Goal: Task Accomplishment & Management: Manage account settings

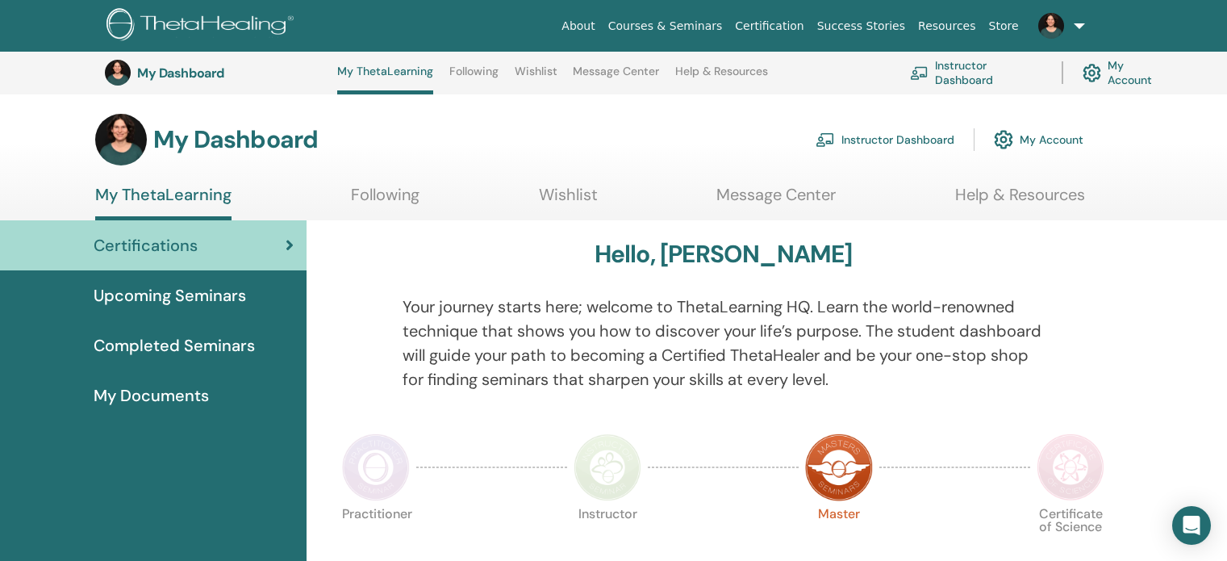
scroll to position [114, 0]
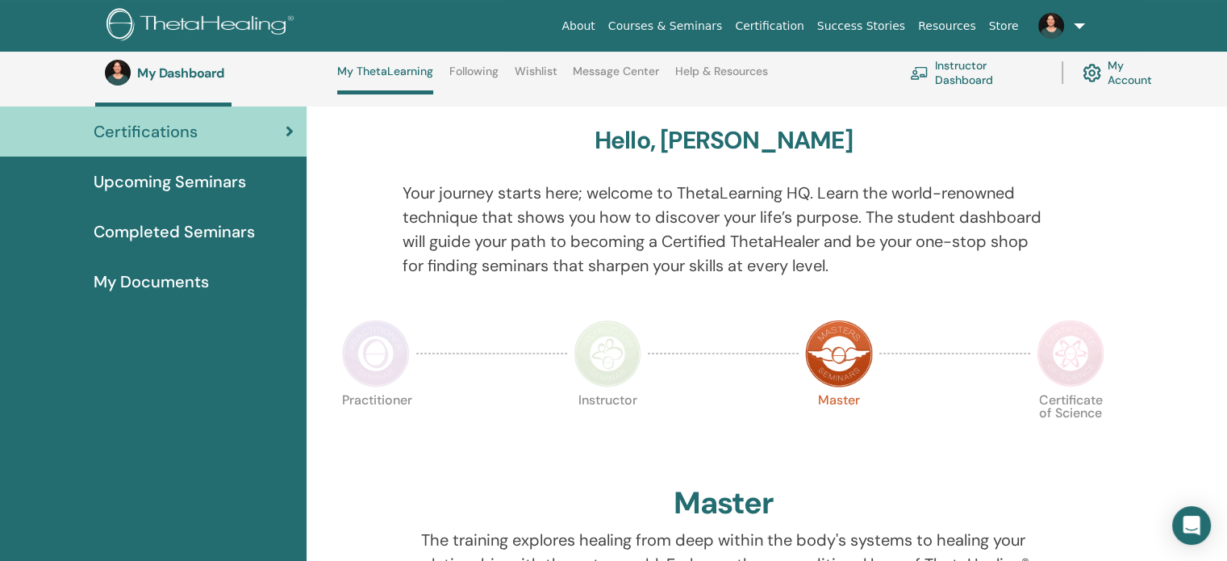
click at [951, 73] on link "Instructor Dashboard" at bounding box center [976, 72] width 132 height 35
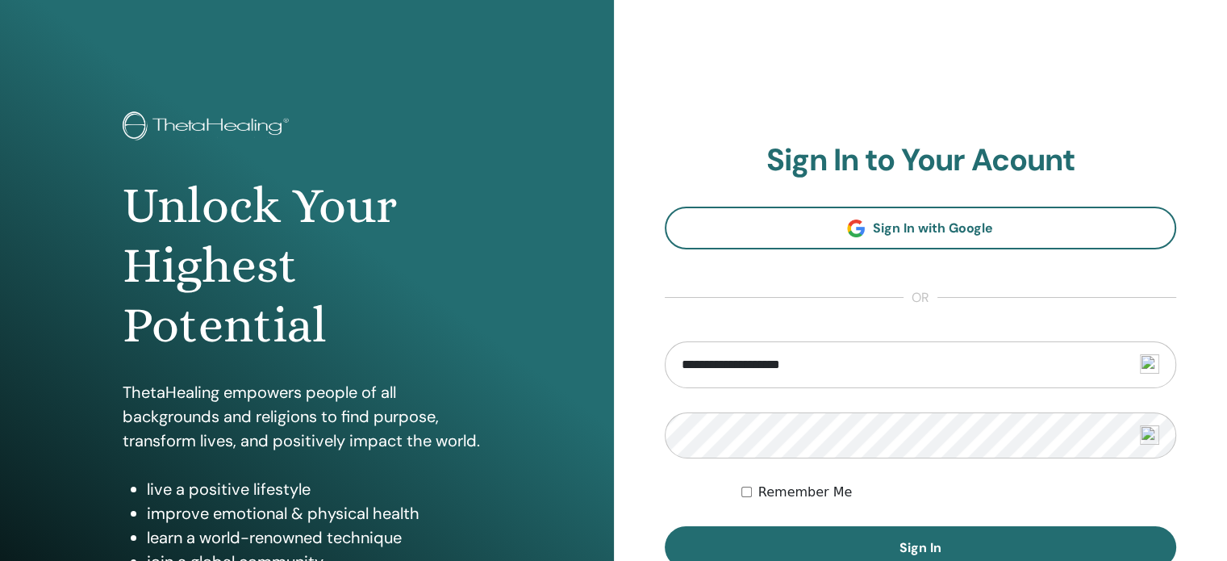
type input "**********"
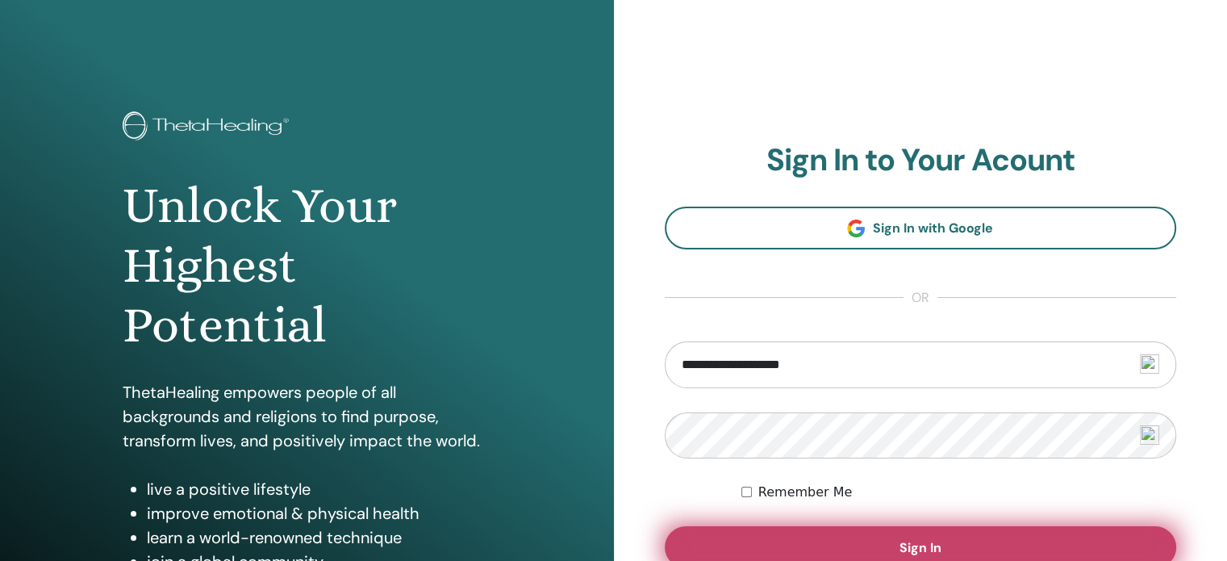
click at [791, 537] on button "Sign In" at bounding box center [921, 547] width 512 height 42
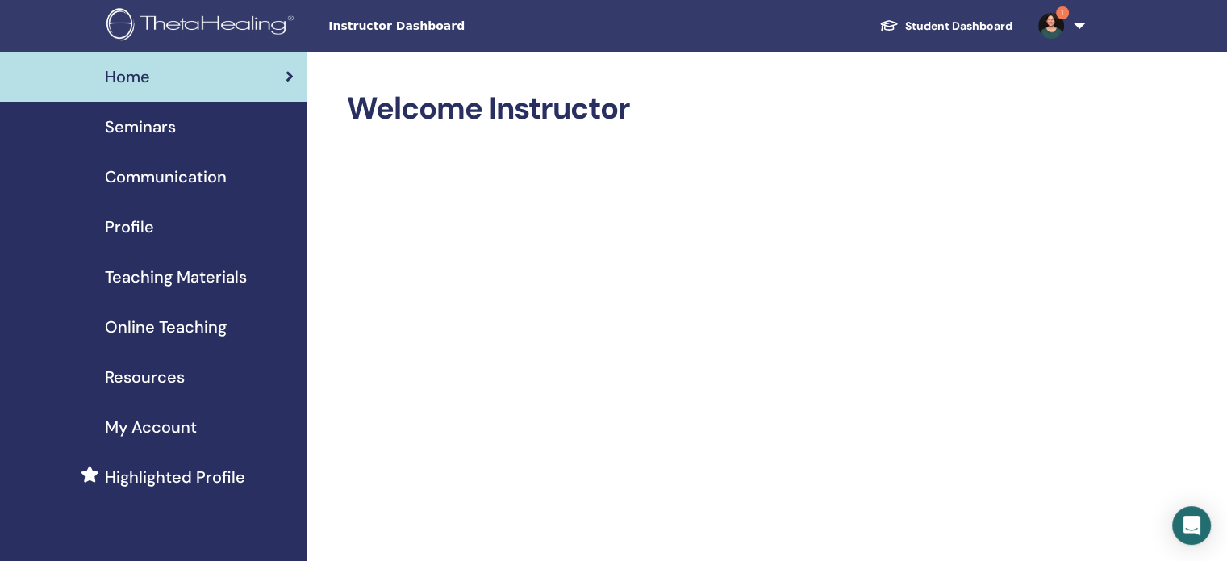
click at [412, 25] on span "Instructor Dashboard" at bounding box center [449, 26] width 242 height 17
click at [152, 128] on span "Seminars" at bounding box center [140, 127] width 71 height 24
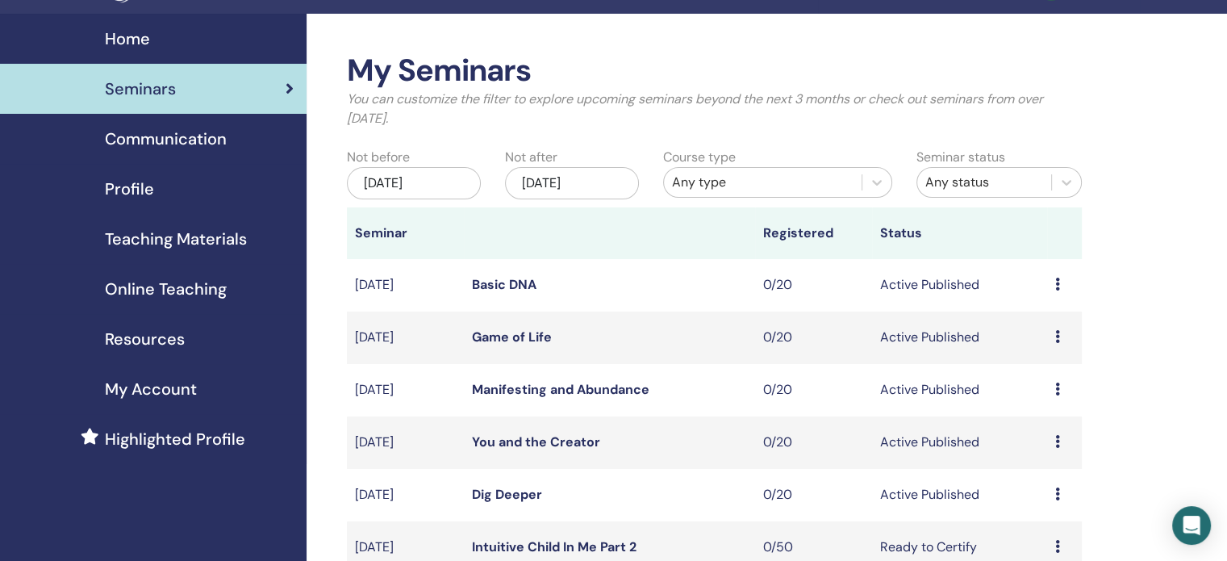
scroll to position [34, 0]
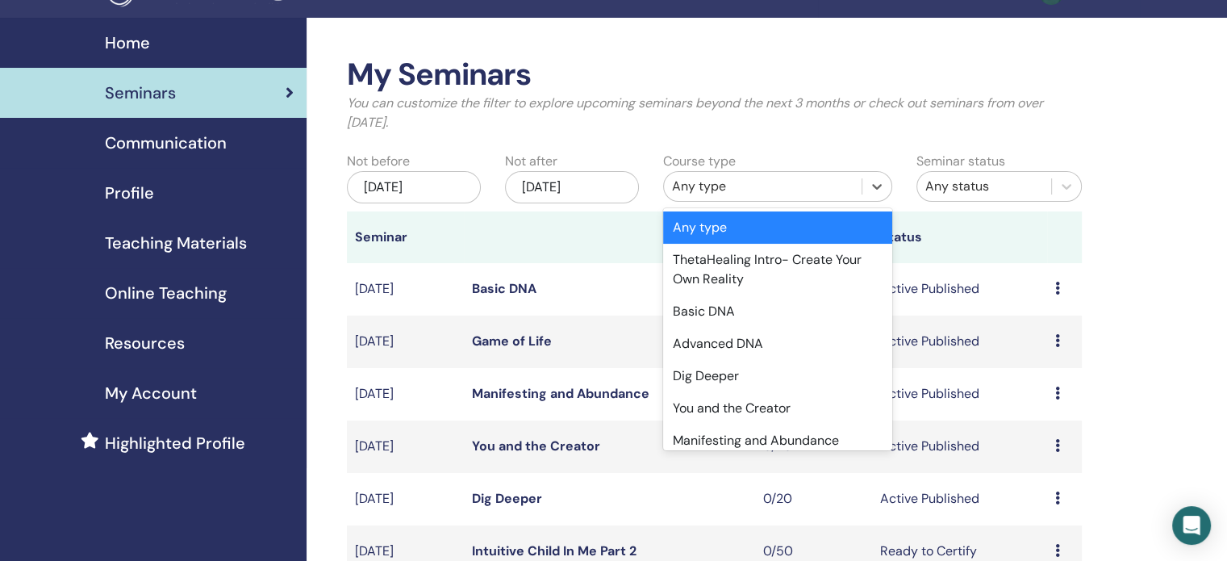
click at [862, 183] on span at bounding box center [862, 186] width 1 height 16
click at [706, 375] on div "Dig Deeper" at bounding box center [777, 376] width 229 height 32
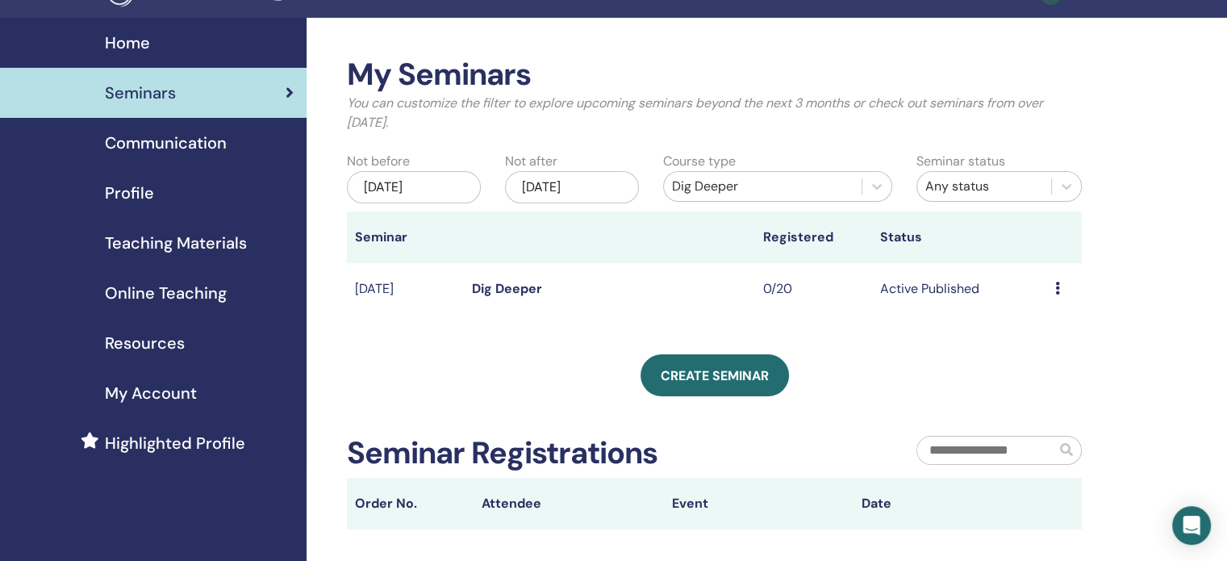
click at [582, 185] on div "Nov/15, 2025" at bounding box center [572, 187] width 134 height 32
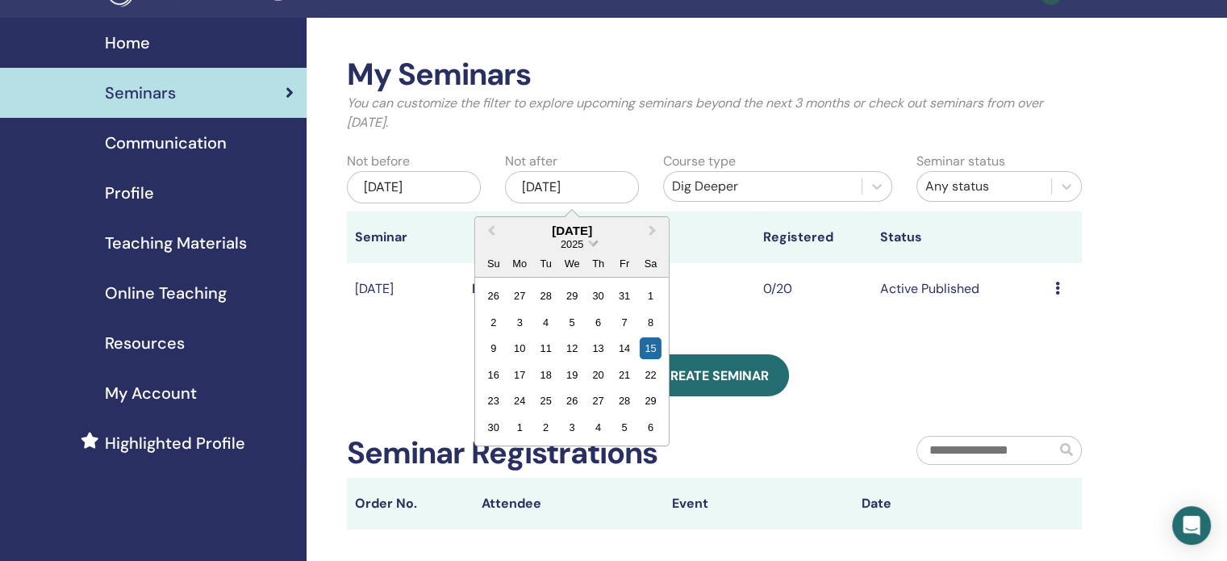
click at [590, 240] on span "Choose Date" at bounding box center [592, 241] width 10 height 10
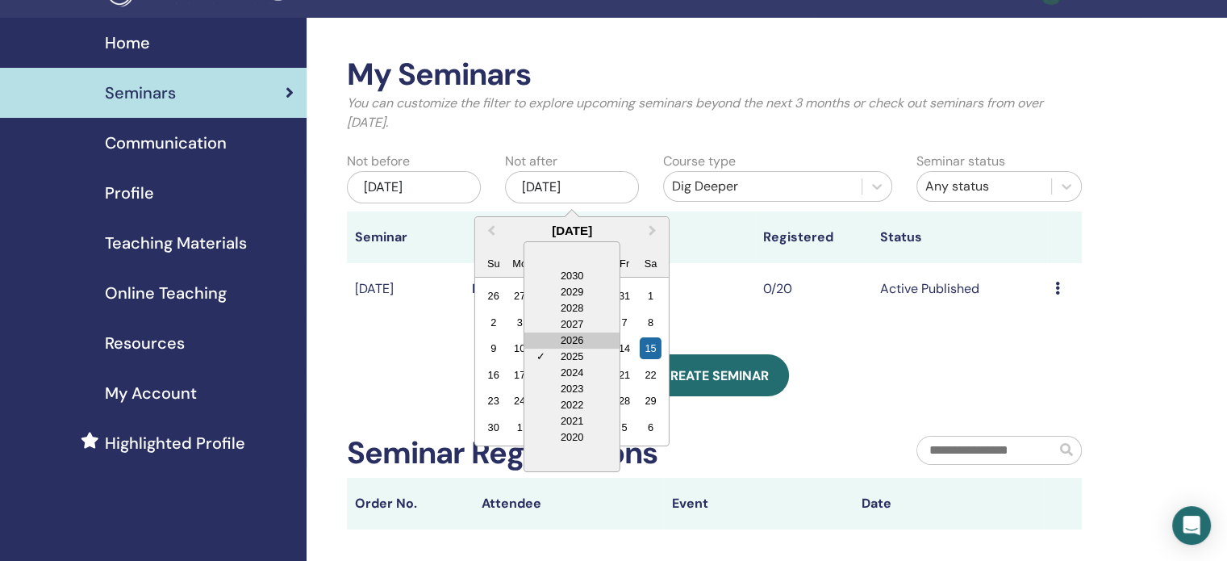
click at [572, 341] on div "2026" at bounding box center [571, 340] width 95 height 16
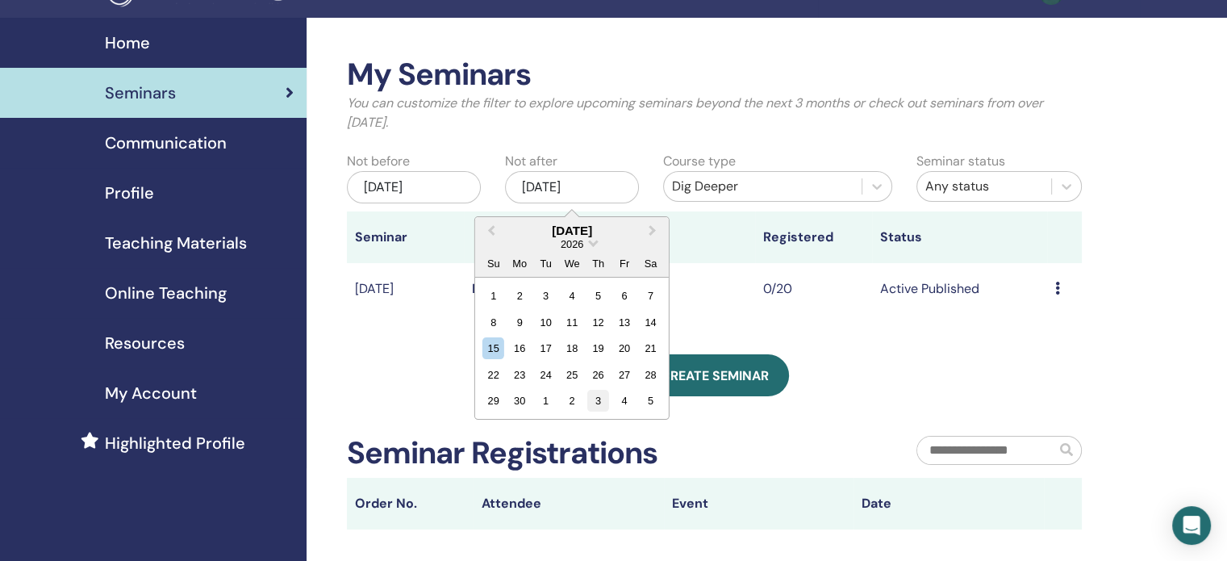
click at [602, 397] on div "3" at bounding box center [598, 401] width 22 height 22
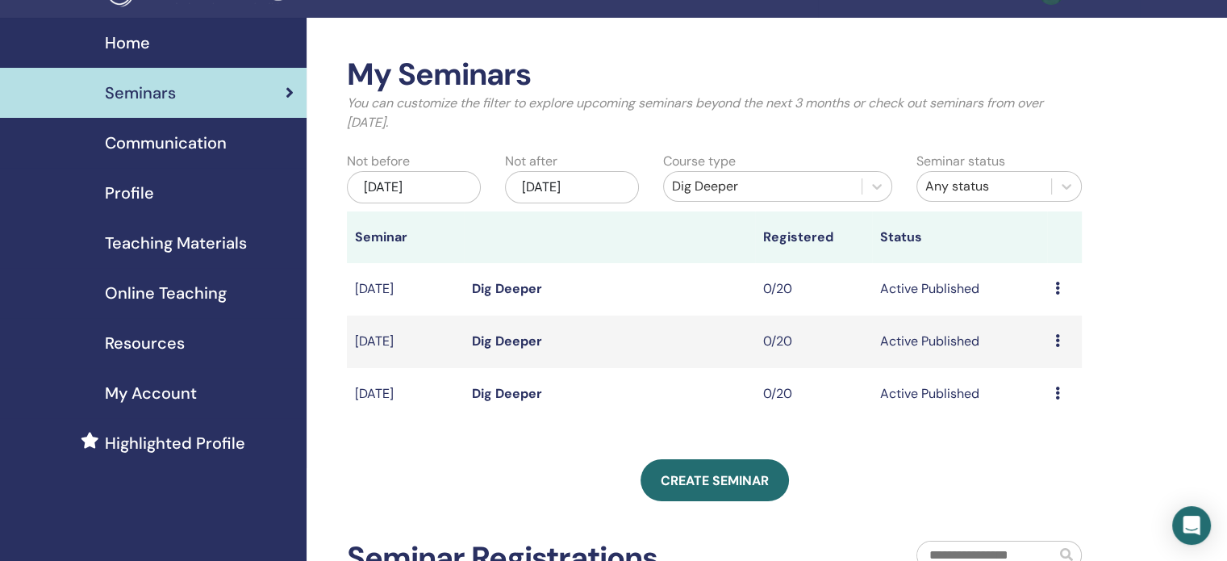
click at [512, 339] on link "Dig Deeper" at bounding box center [507, 340] width 70 height 17
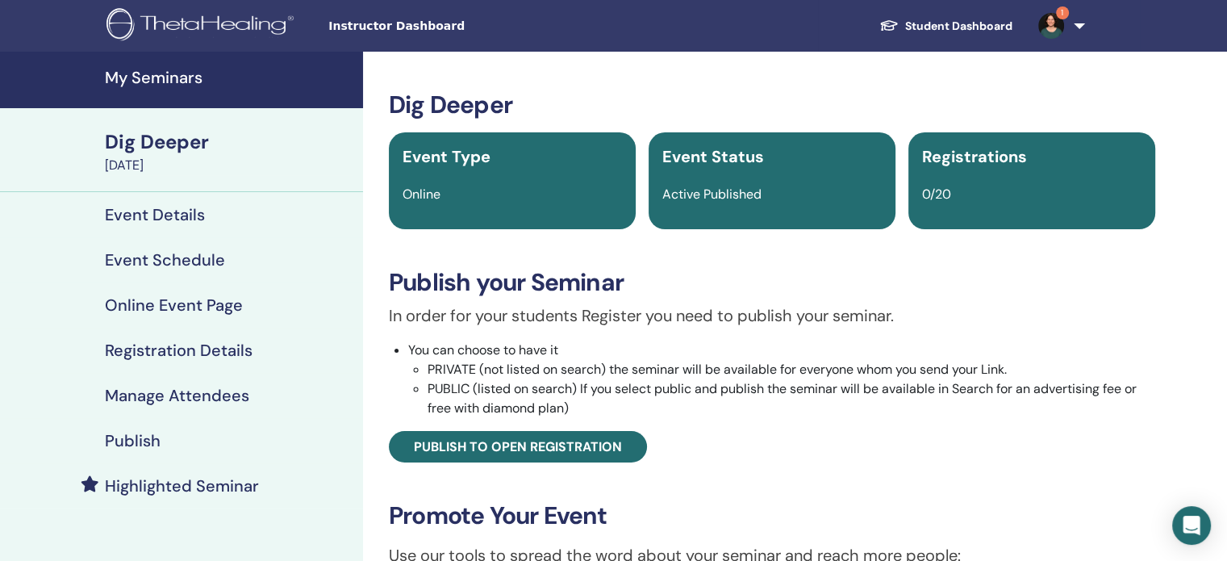
click at [148, 440] on h4 "Publish" at bounding box center [133, 440] width 56 height 19
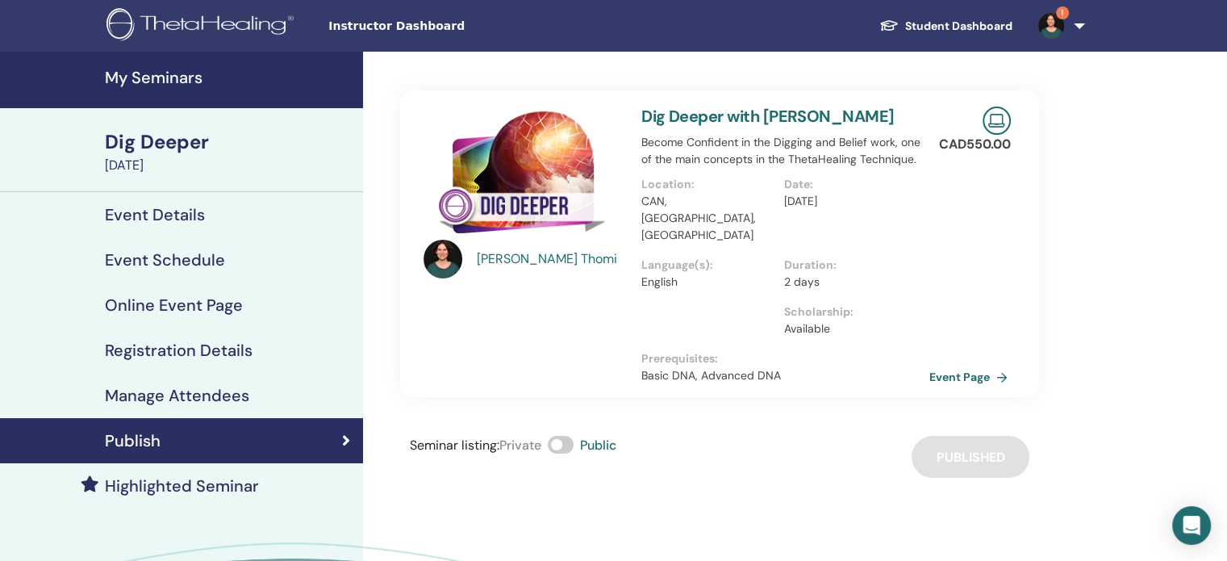
click at [949, 365] on link "Event Page" at bounding box center [971, 377] width 85 height 24
click at [157, 73] on h4 "My Seminars" at bounding box center [229, 77] width 248 height 19
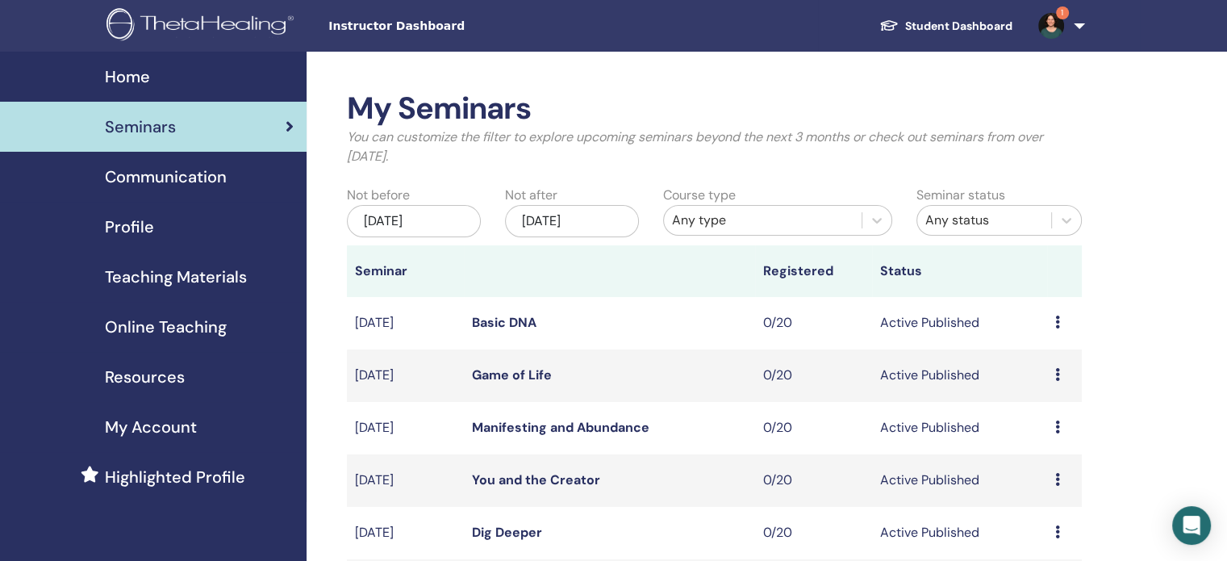
click at [823, 225] on div "Any type" at bounding box center [763, 220] width 182 height 19
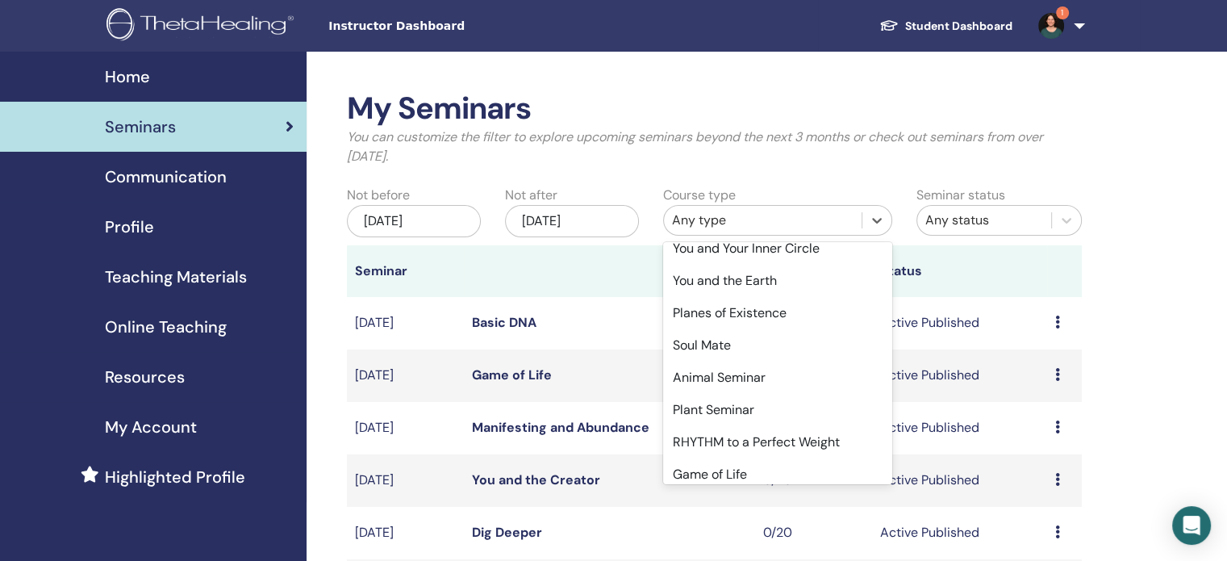
scroll to position [456, 0]
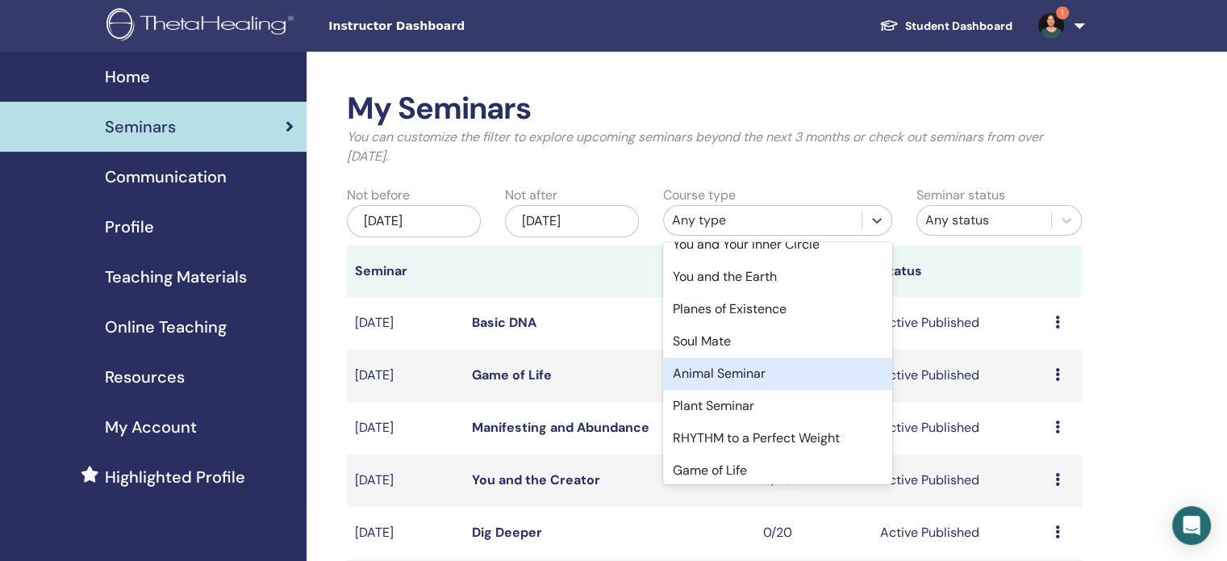
click at [736, 370] on div "Animal Seminar" at bounding box center [777, 373] width 229 height 32
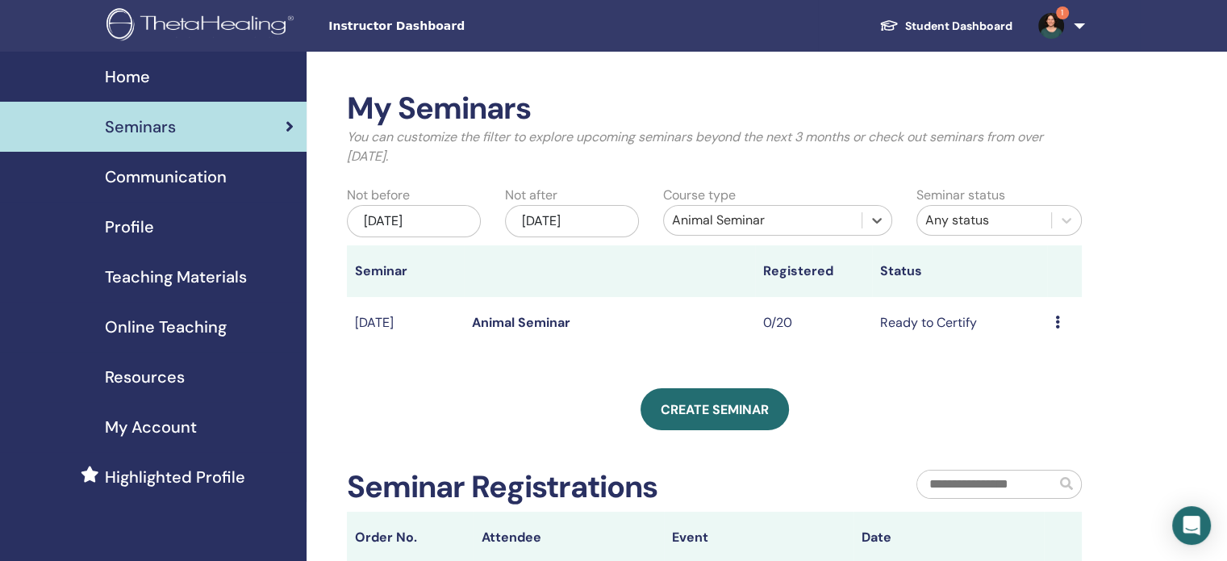
click at [602, 226] on div "[DATE]" at bounding box center [572, 221] width 134 height 32
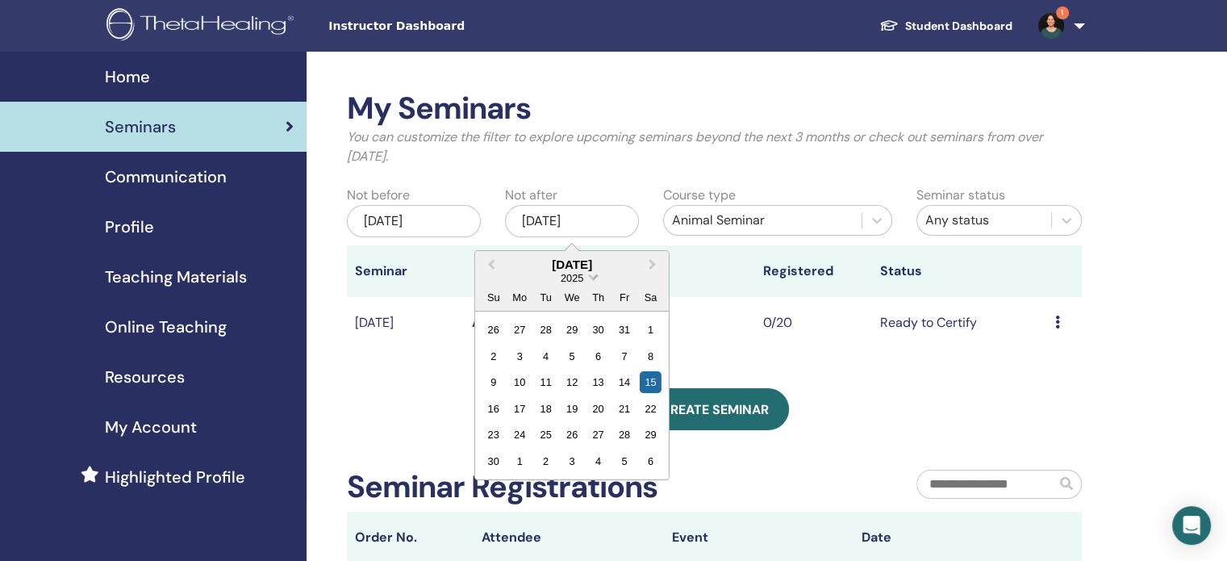
click at [591, 277] on span "Choose Date" at bounding box center [592, 275] width 10 height 10
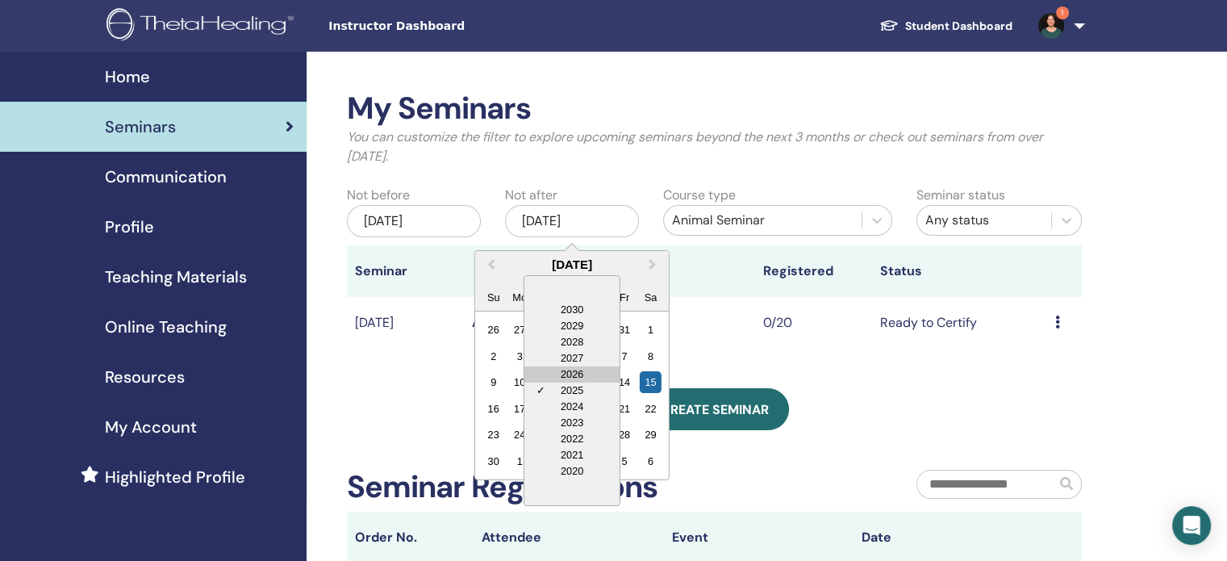
click at [578, 371] on div "2026" at bounding box center [571, 374] width 95 height 16
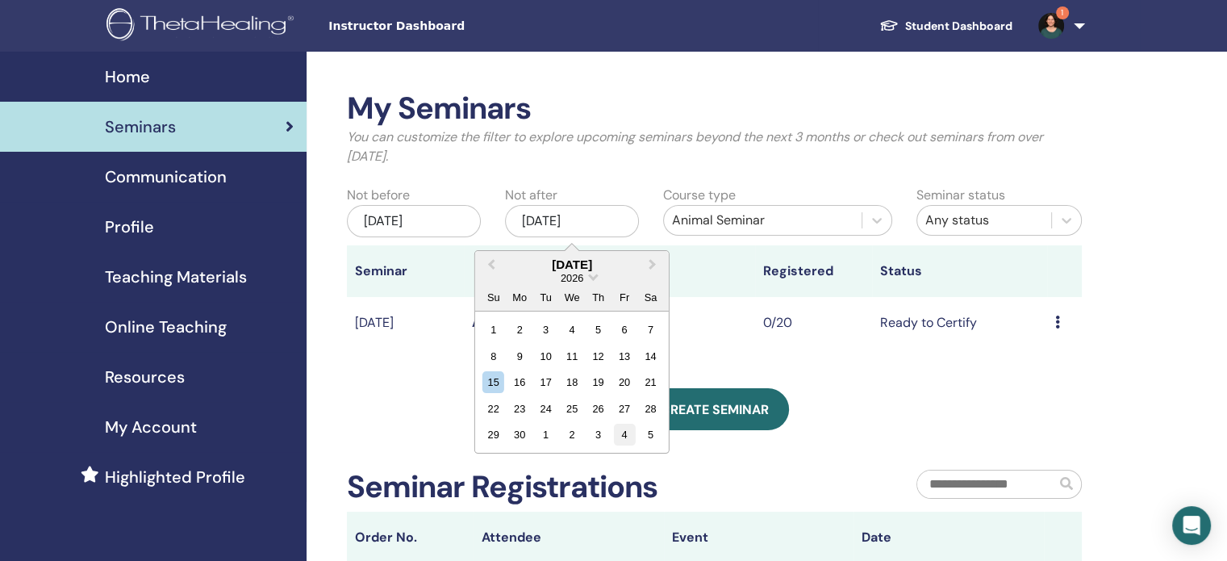
click at [628, 436] on div "4" at bounding box center [624, 435] width 22 height 22
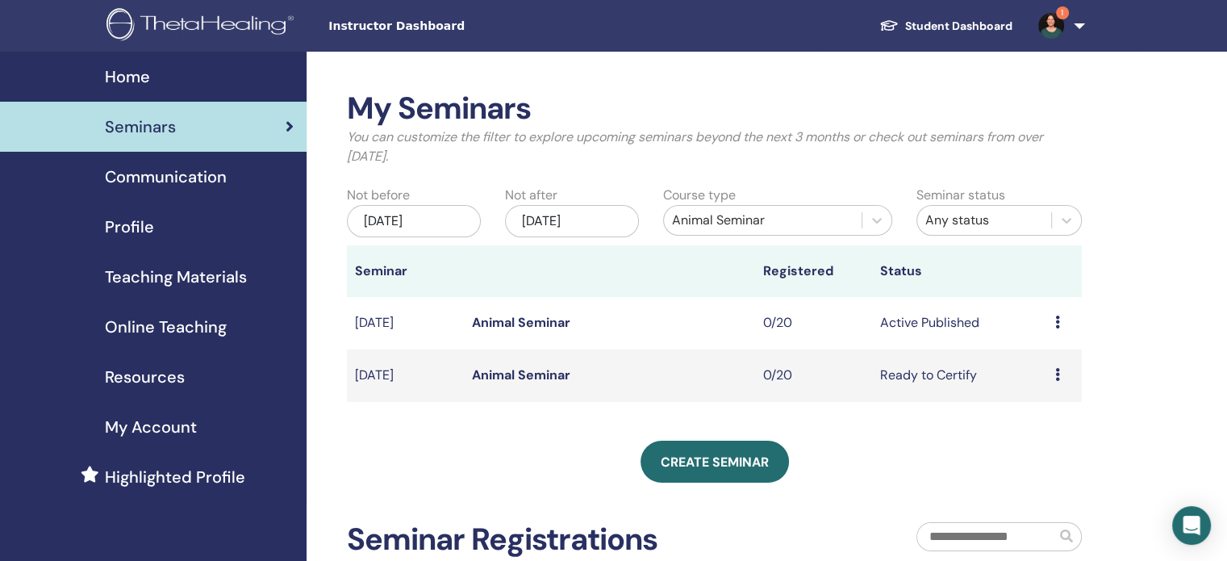
click at [429, 325] on td "[DATE]" at bounding box center [405, 323] width 117 height 52
click at [513, 328] on link "Animal Seminar" at bounding box center [521, 322] width 98 height 17
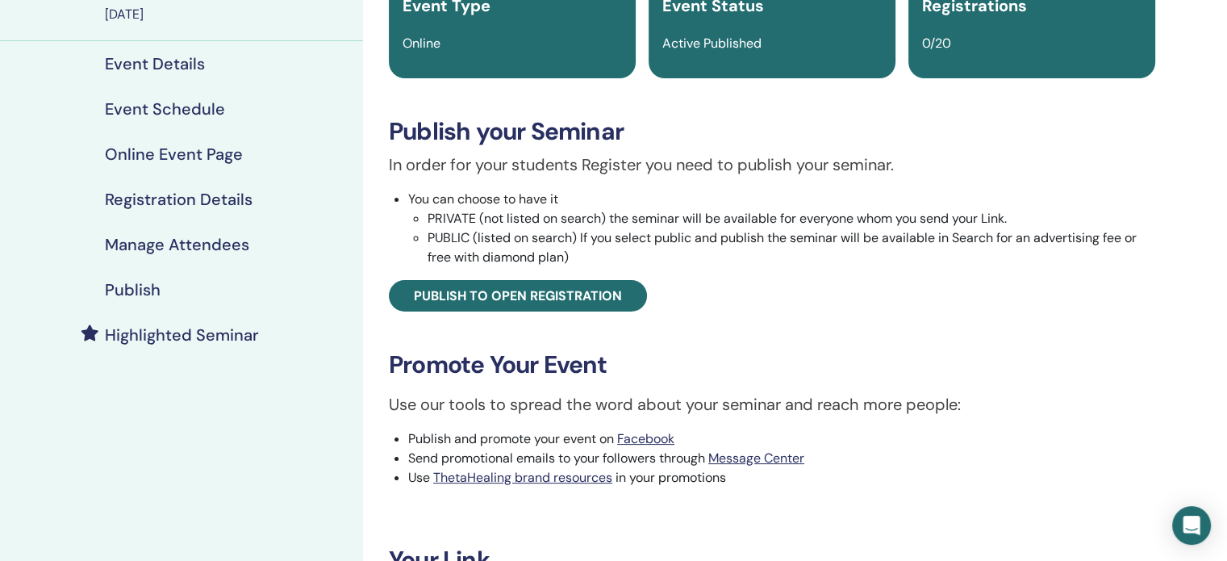
scroll to position [119, 0]
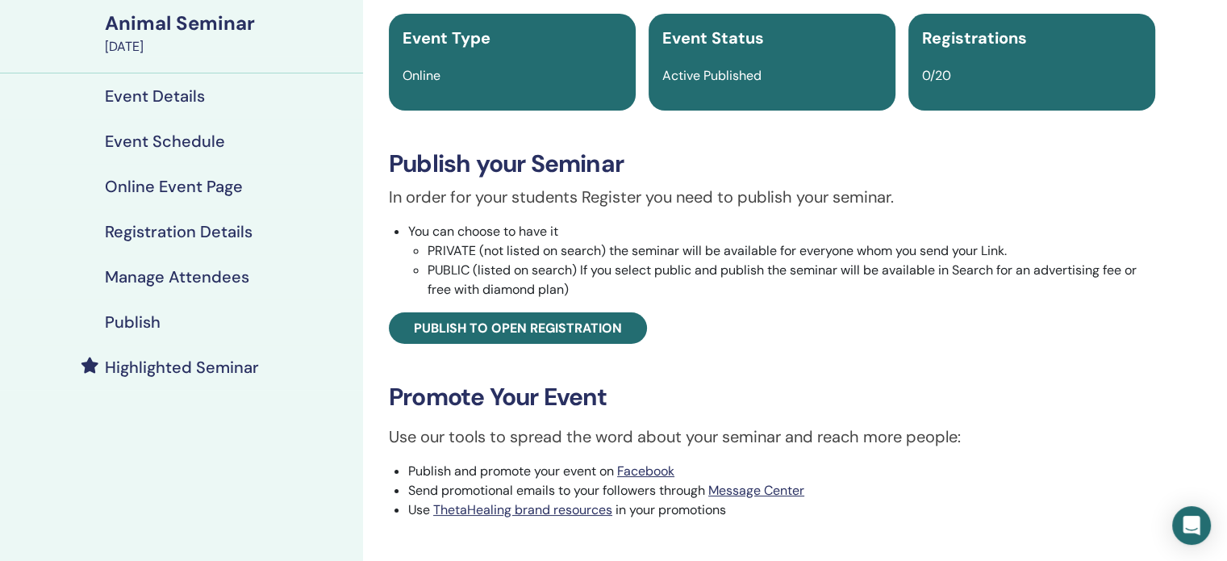
click at [152, 318] on h4 "Publish" at bounding box center [133, 321] width 56 height 19
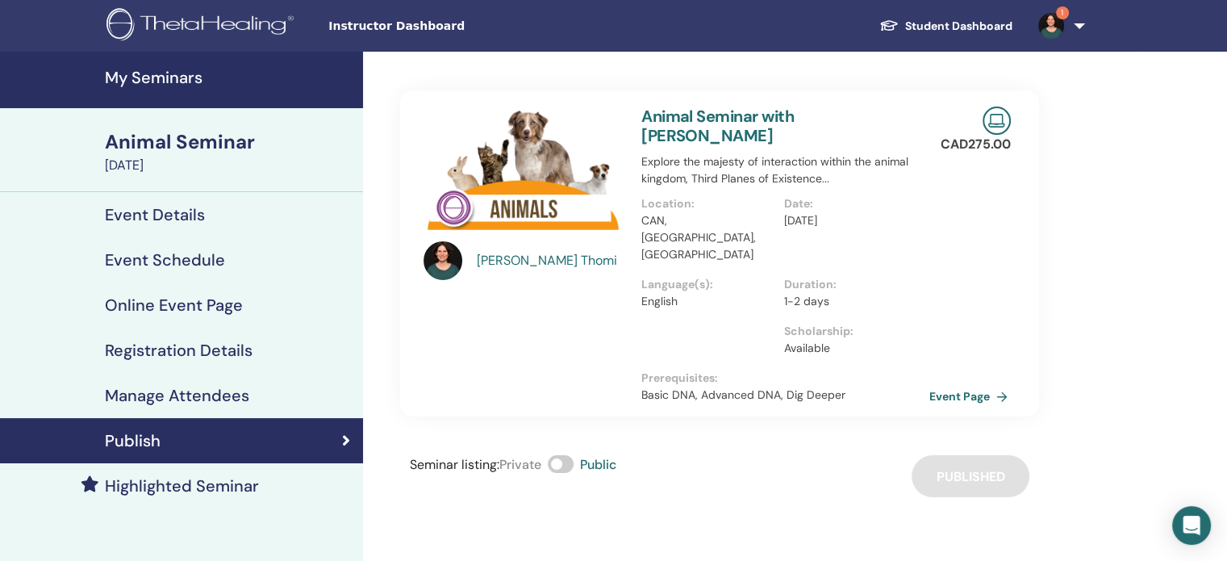
click at [958, 384] on link "Event Page" at bounding box center [971, 396] width 85 height 24
